Goal: Use online tool/utility

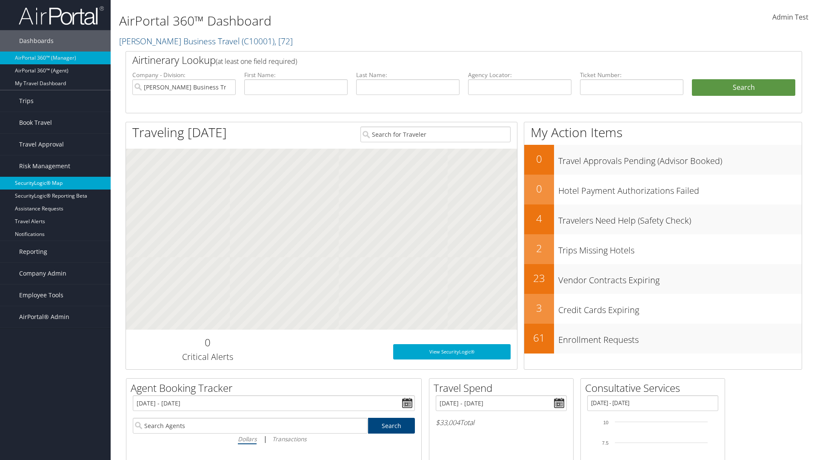
click at [55, 183] on link "SecurityLogic® Map" at bounding box center [55, 183] width 111 height 13
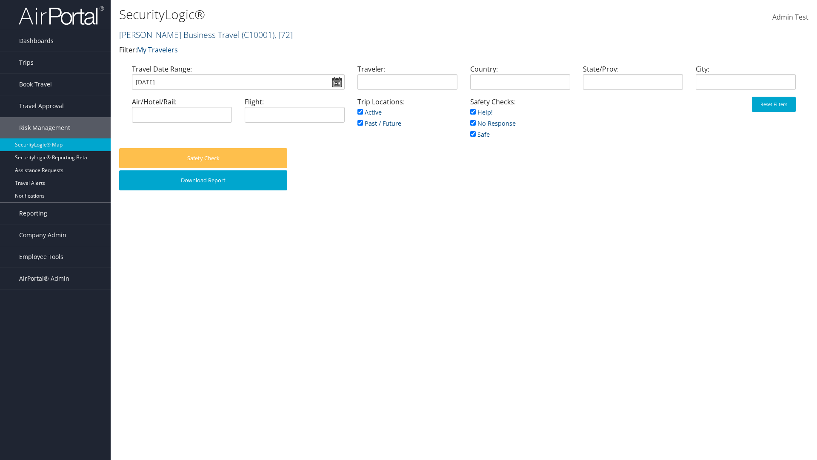
click at [175, 34] on link "[PERSON_NAME] Business Travel ( C10001 ) , [ 72 ]" at bounding box center [206, 34] width 174 height 11
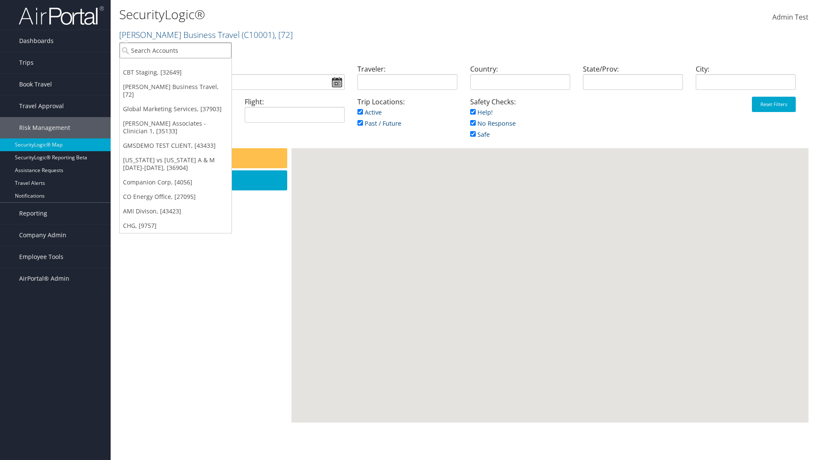
click at [175, 50] on input "search" at bounding box center [176, 51] width 112 height 16
type input "[PERSON_NAME] Business Travel"
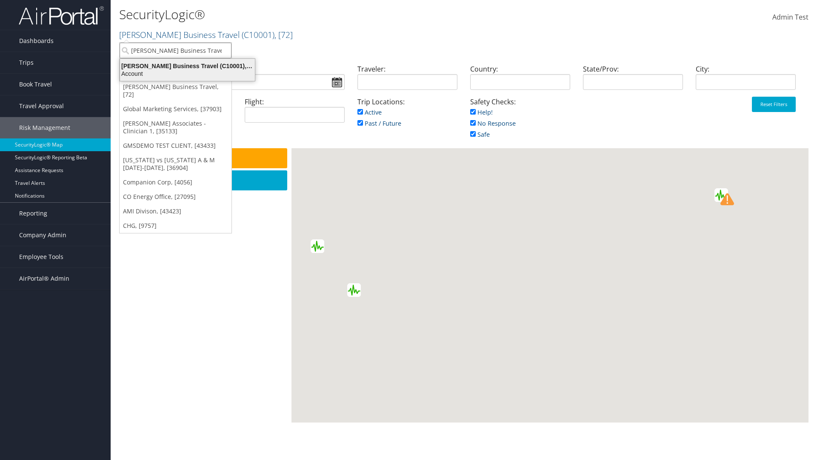
click at [187, 74] on div "Account" at bounding box center [187, 74] width 145 height 8
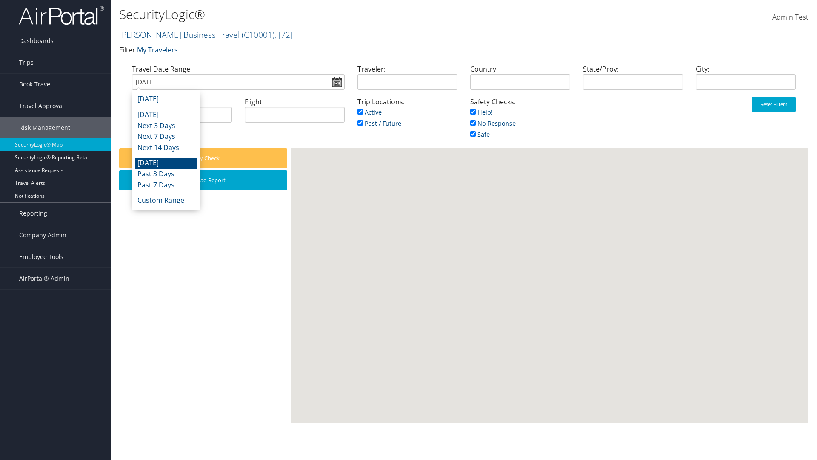
click at [238, 82] on input "[DATE]" at bounding box center [238, 82] width 213 height 16
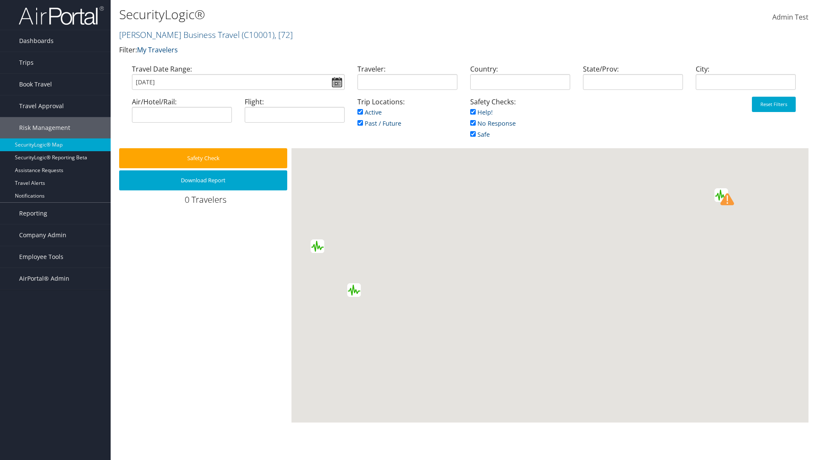
click at [238, 82] on input "[DATE]" at bounding box center [238, 82] width 213 height 16
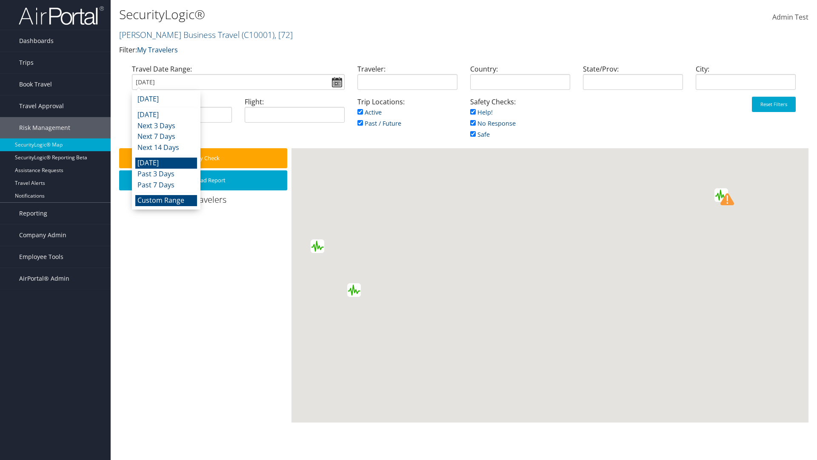
click at [166, 200] on li "Custom Range" at bounding box center [166, 200] width 62 height 11
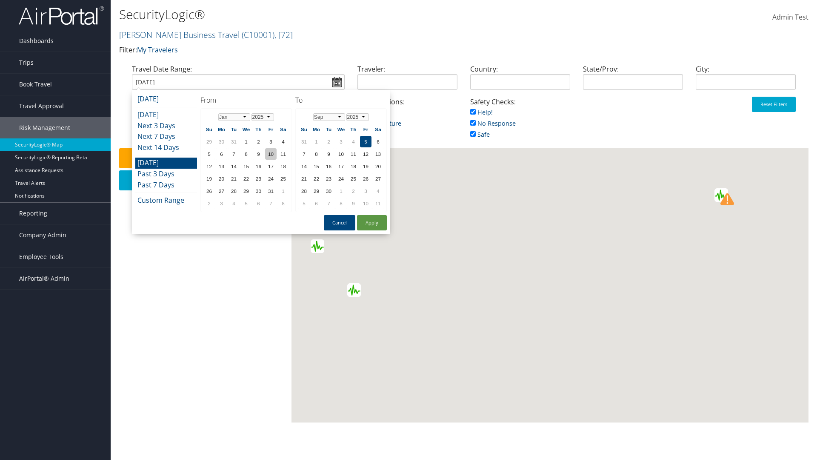
click at [271, 154] on td "10" at bounding box center [270, 153] width 11 height 11
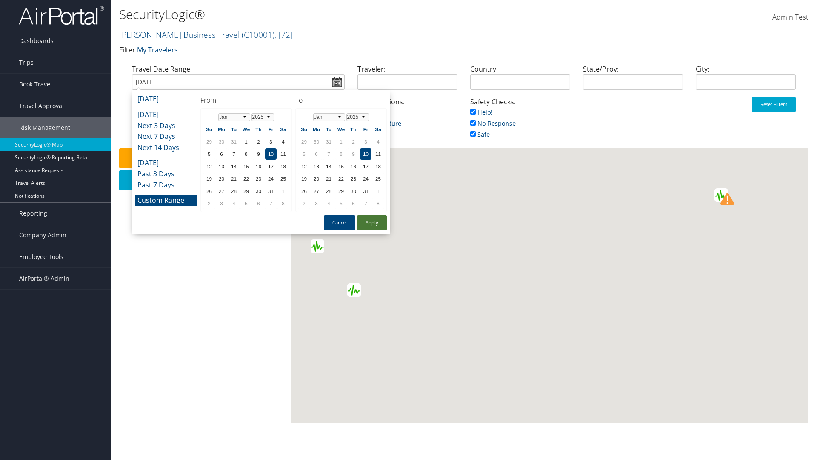
click at [372, 223] on button "Apply" at bounding box center [372, 222] width 30 height 15
type input "[DATE]"
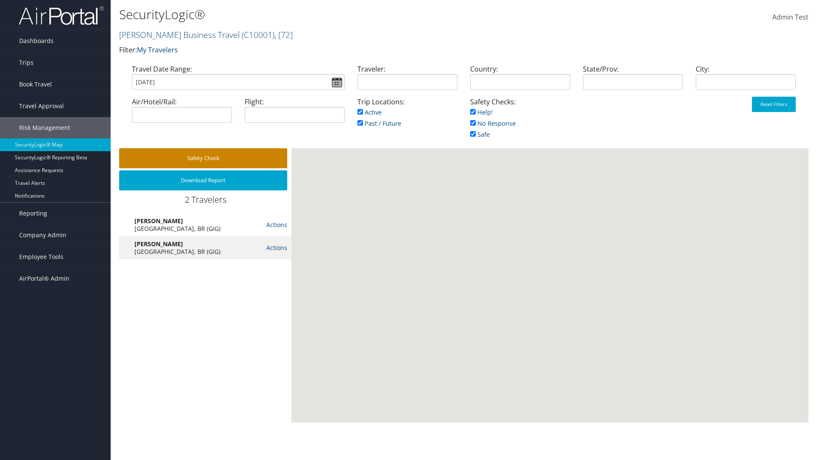
click at [203, 158] on button "Safety Check" at bounding box center [203, 158] width 168 height 20
